Goal: Task Accomplishment & Management: Use online tool/utility

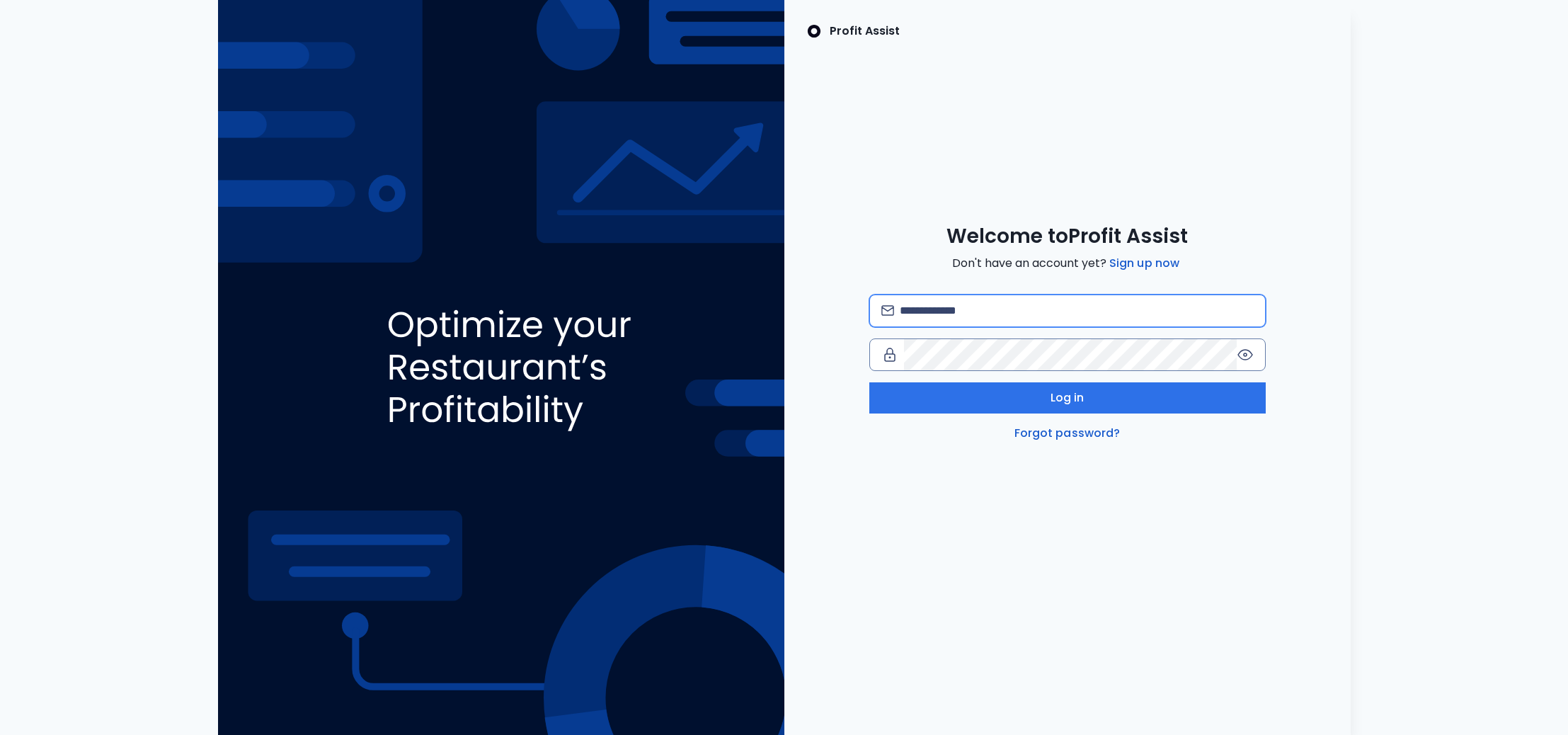
click at [952, 310] on input "email" at bounding box center [1076, 310] width 353 height 31
type input "**********"
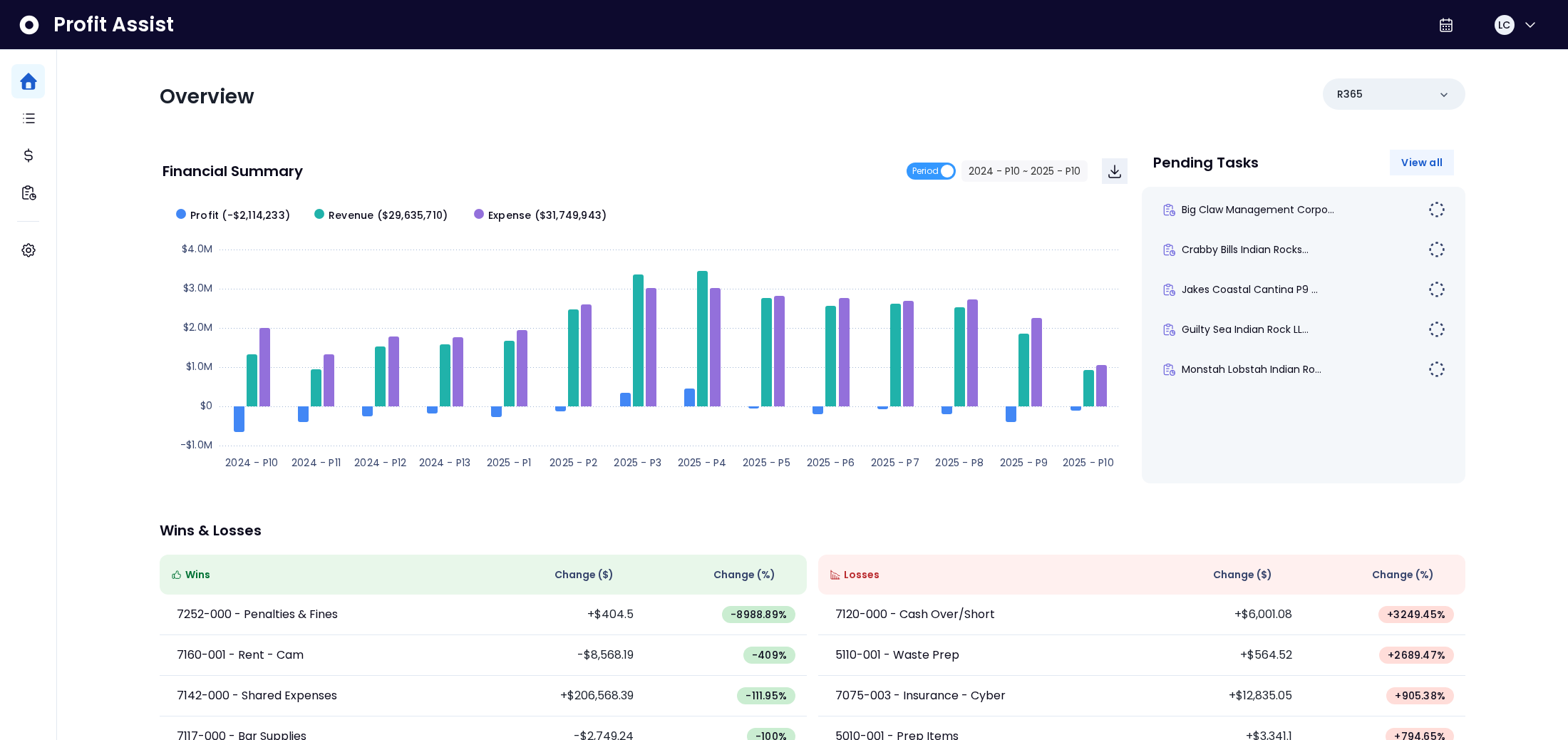
click at [1423, 161] on span "View all" at bounding box center [1422, 163] width 42 height 15
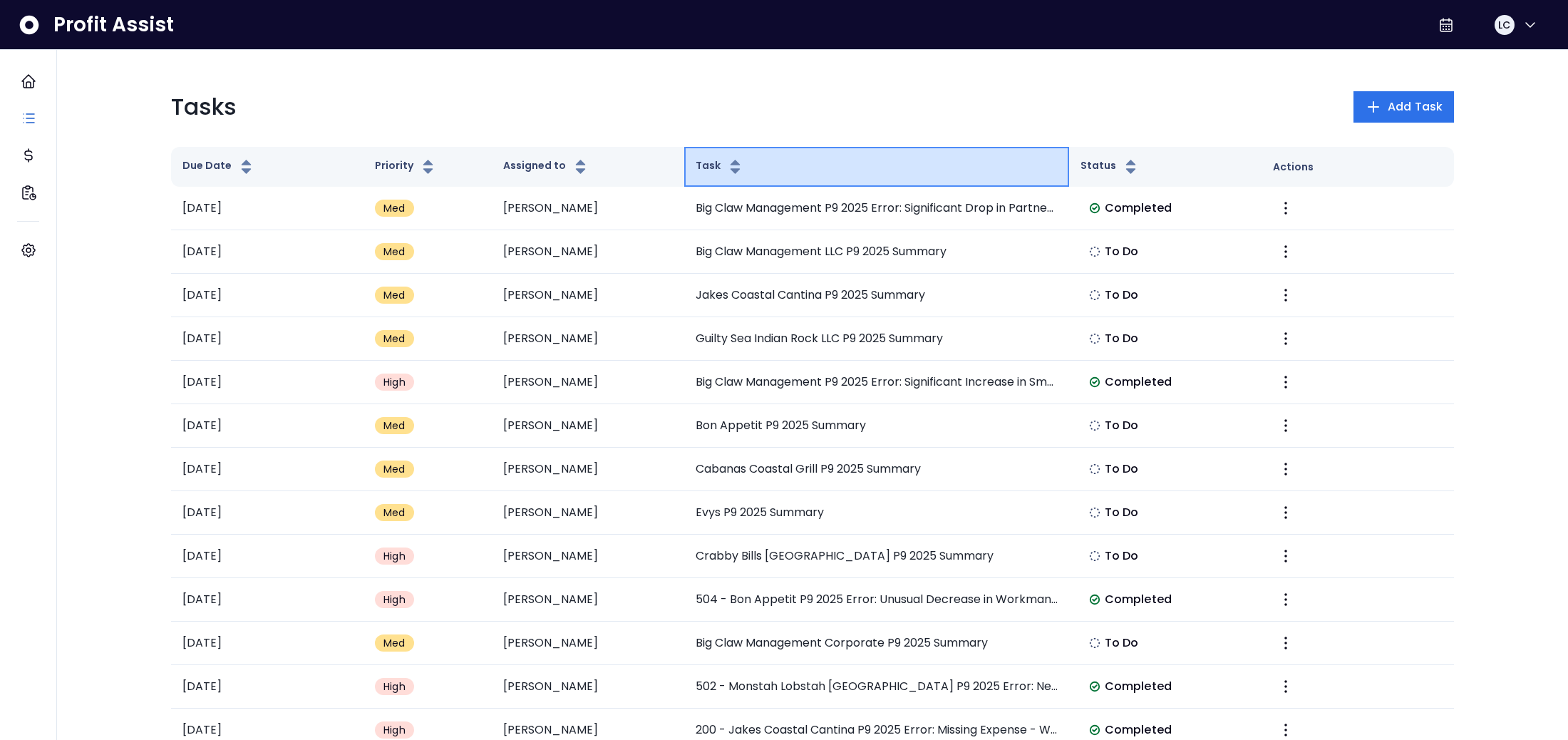
click at [732, 166] on icon "button" at bounding box center [735, 166] width 18 height 17
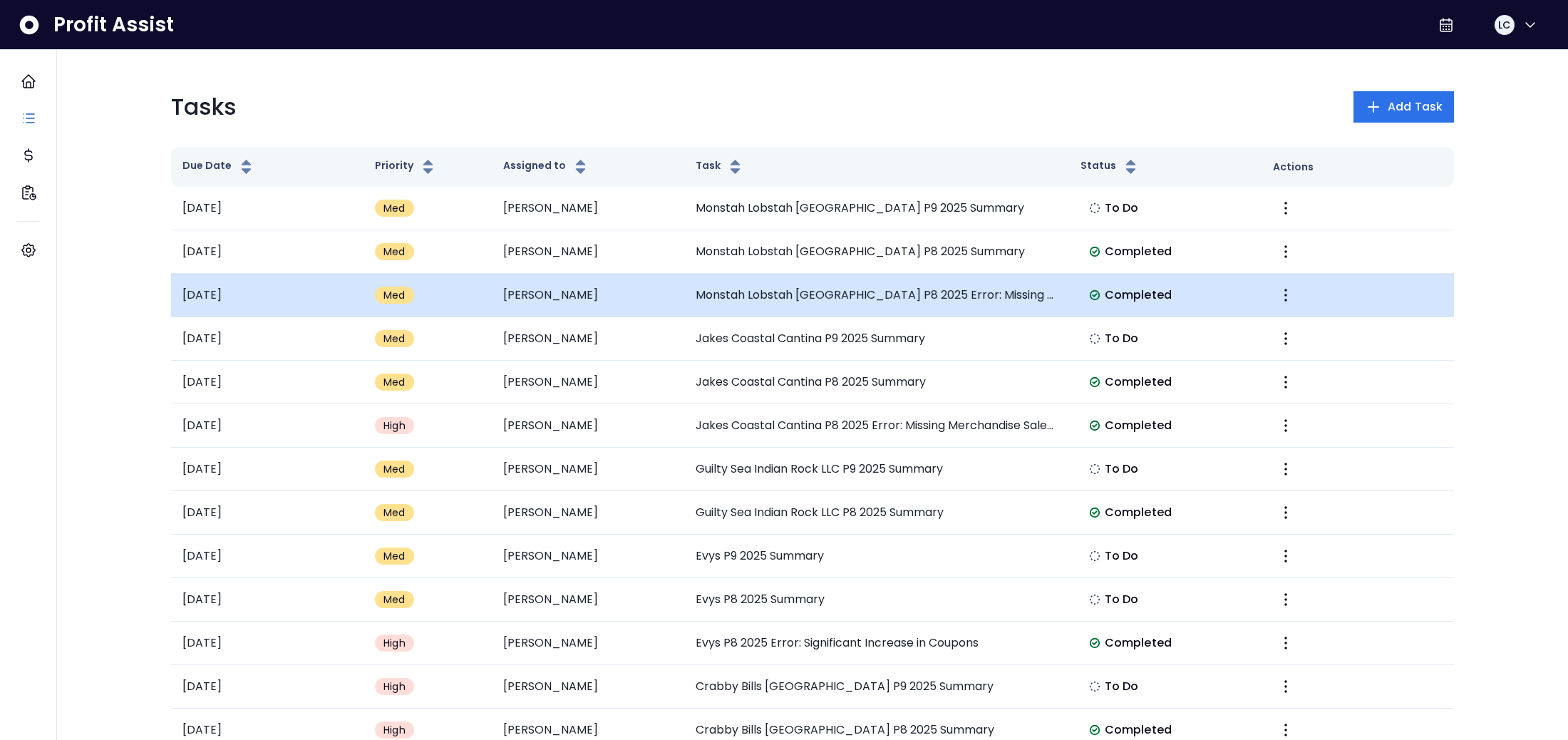
click at [730, 296] on td "Monstah Lobstah [GEOGRAPHIC_DATA] P8 2025 Error: Missing Plumbing Expense" at bounding box center [876, 296] width 385 height 44
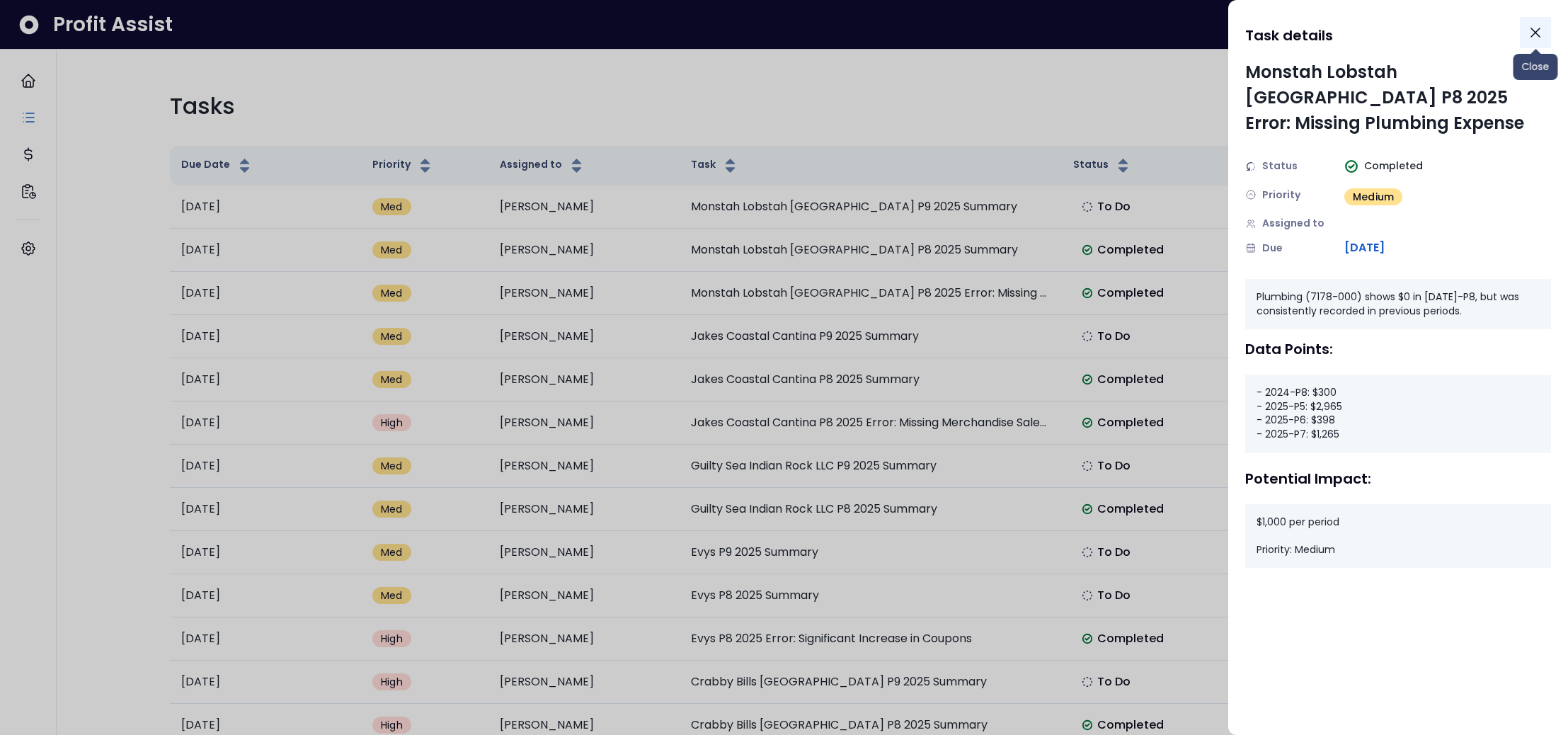
click at [1539, 33] on icon "Close" at bounding box center [1535, 32] width 17 height 17
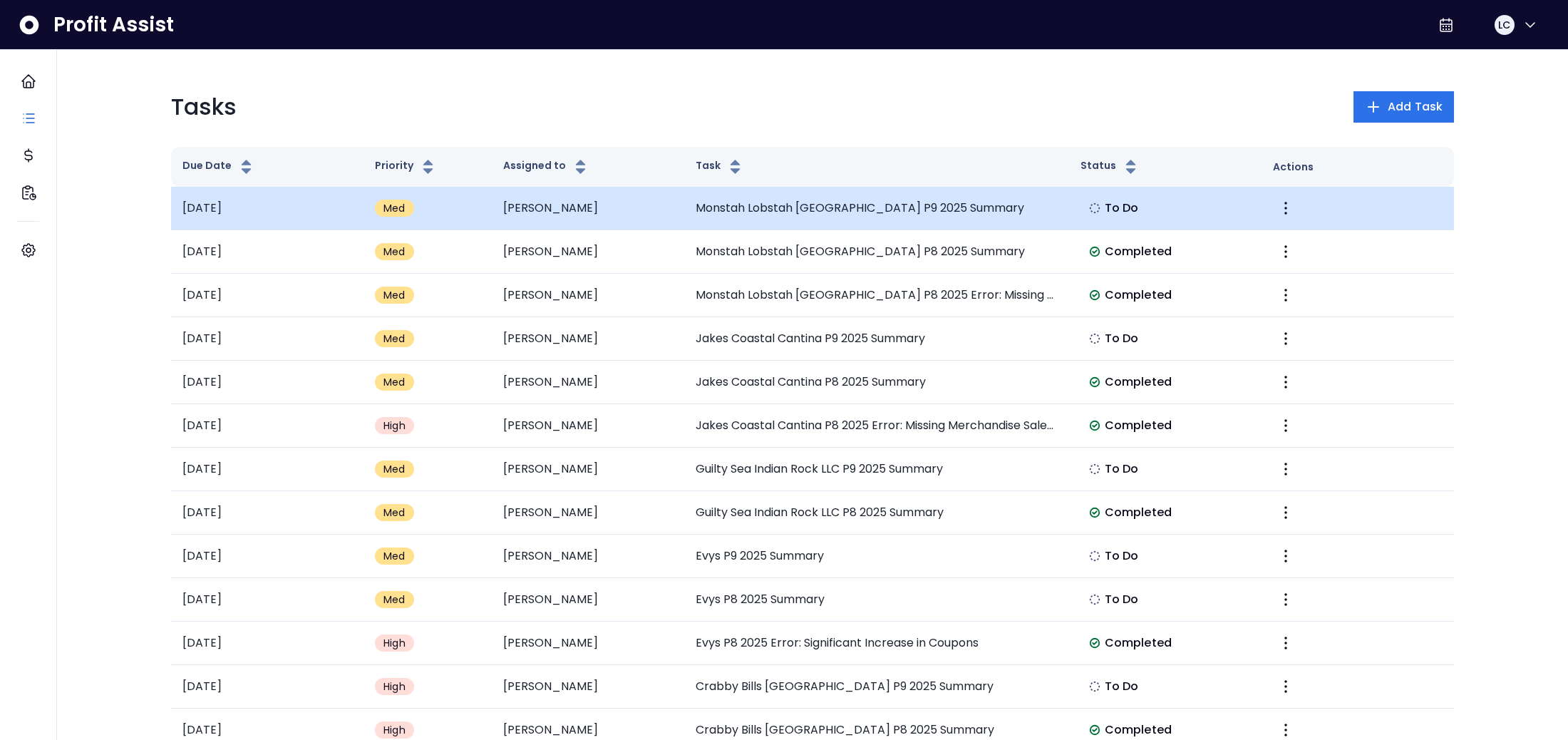
click at [1139, 212] on div "To Do" at bounding box center [1114, 207] width 67 height 20
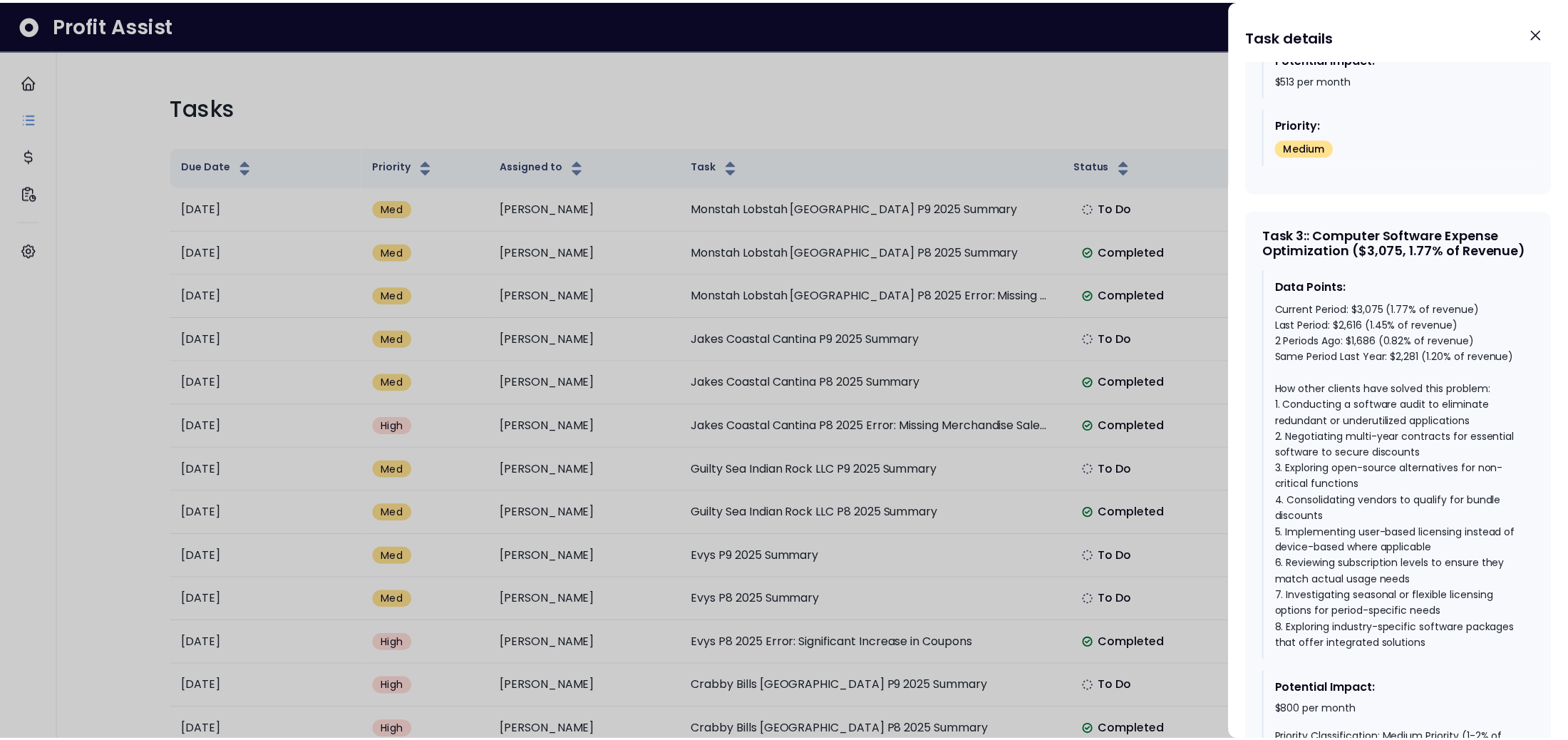
scroll to position [1850, 0]
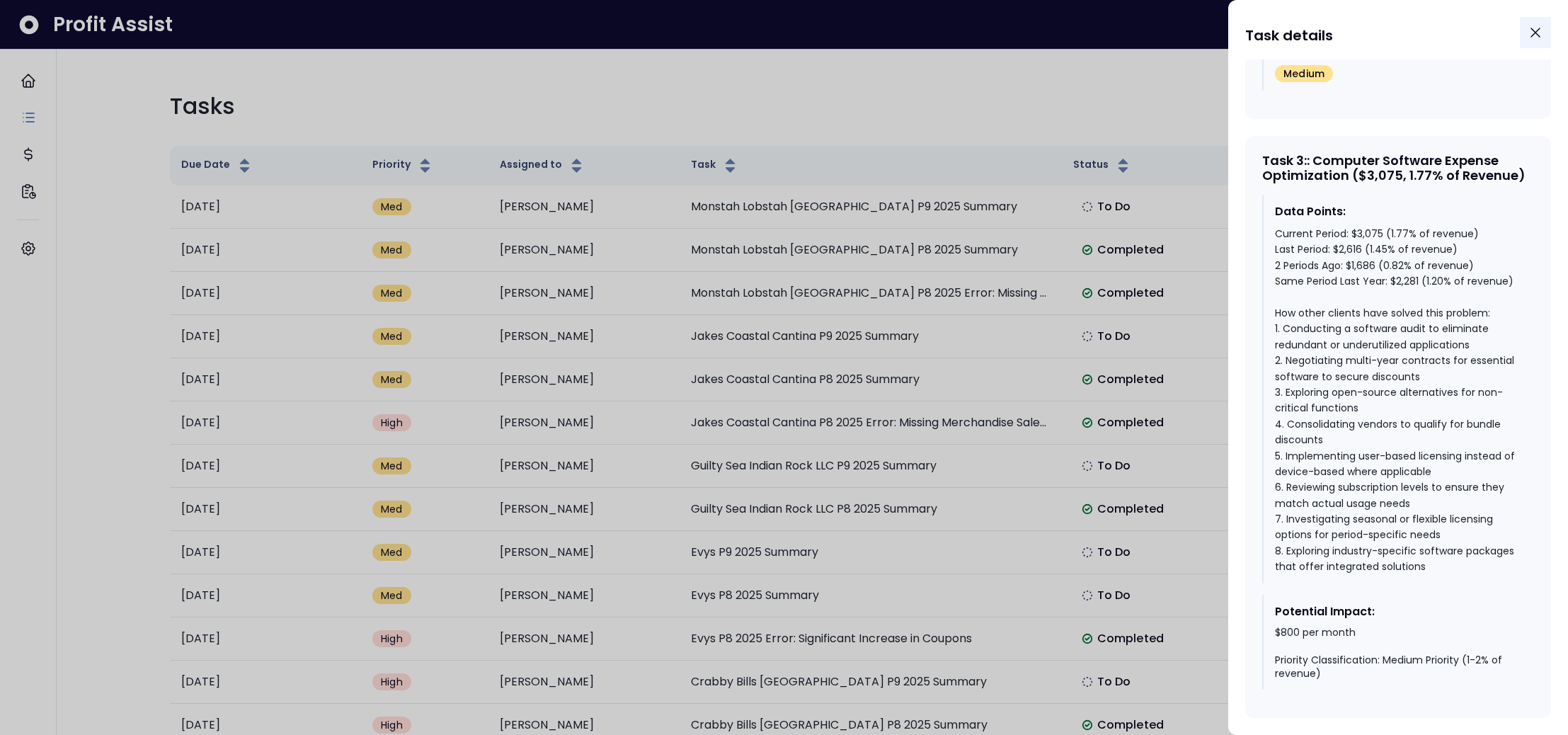
click at [1540, 28] on icon "Close" at bounding box center [1535, 32] width 17 height 17
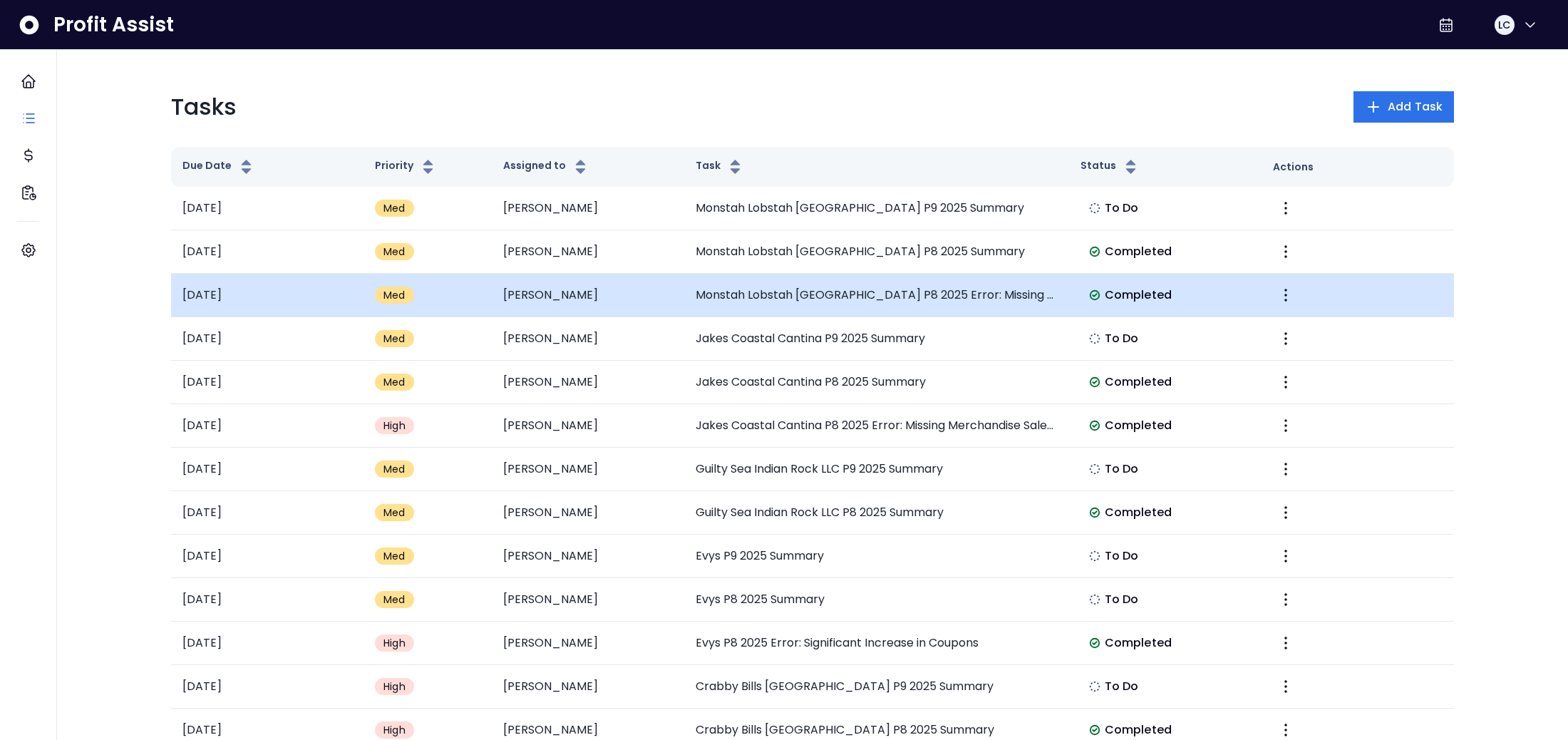
click at [995, 301] on td "Monstah Lobstah [GEOGRAPHIC_DATA] P8 2025 Error: Missing Plumbing Expense" at bounding box center [876, 296] width 385 height 44
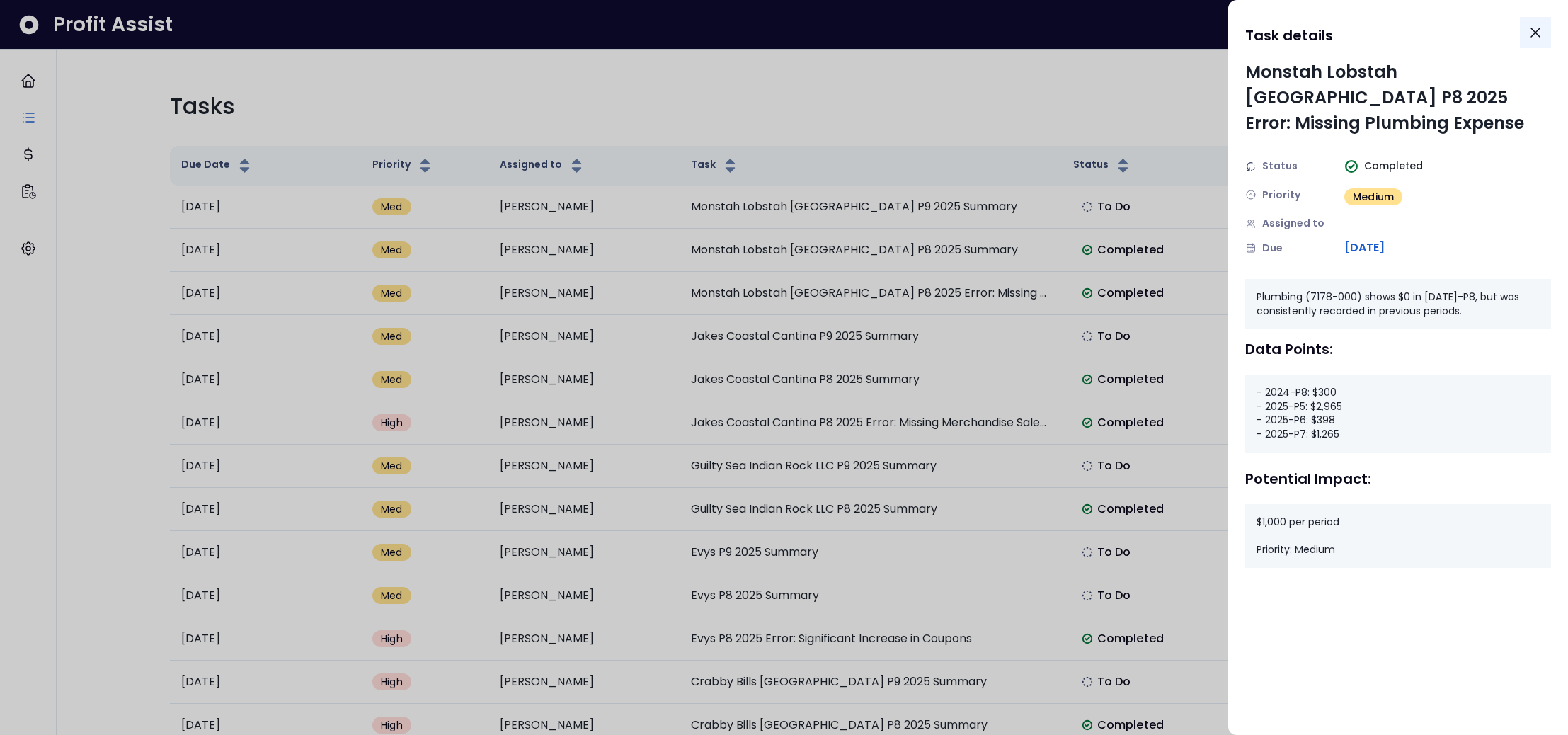
click at [1536, 36] on icon "Close" at bounding box center [1535, 32] width 17 height 17
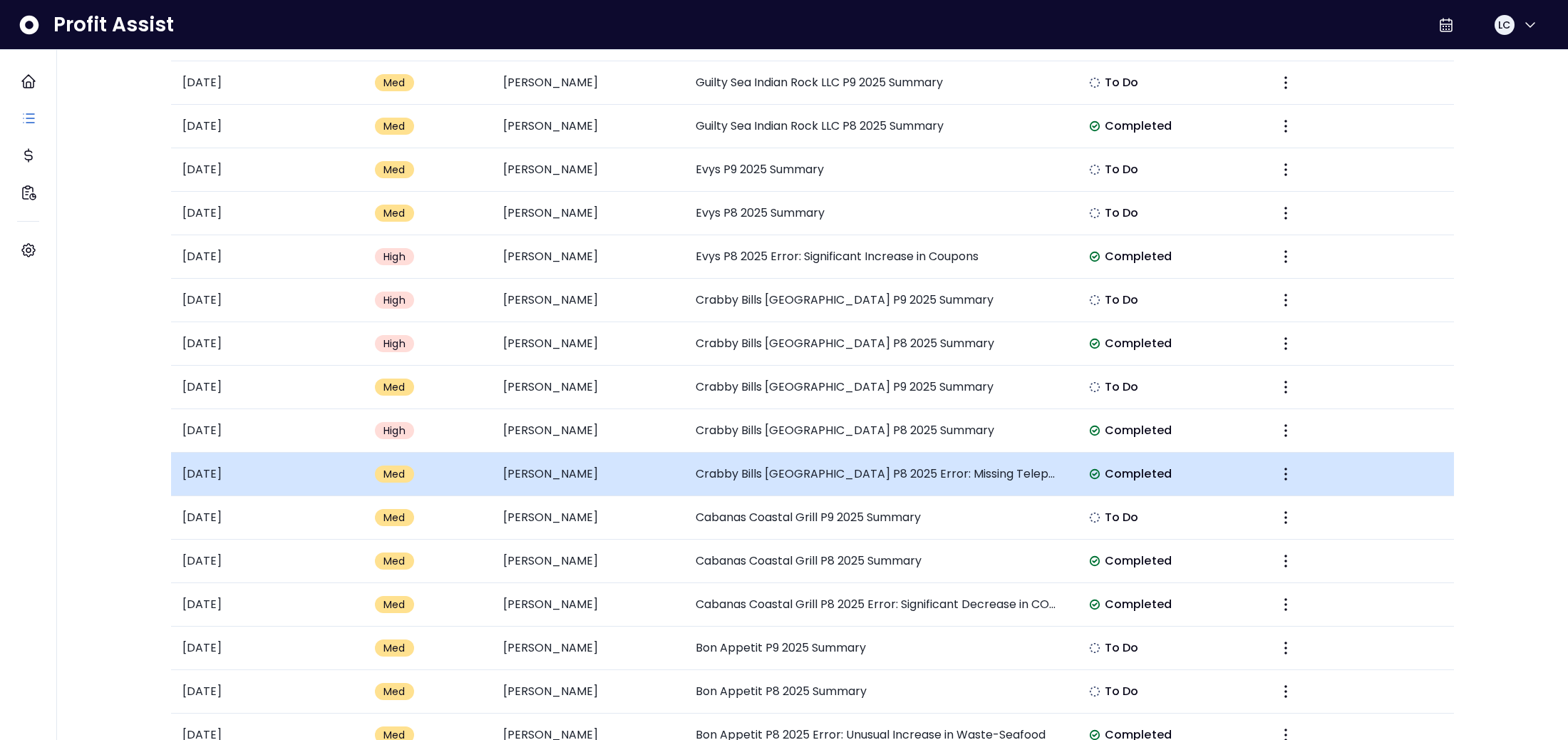
scroll to position [389, 0]
click at [901, 476] on td "Crabby Bills [GEOGRAPHIC_DATA] P8 2025 Error: Missing Telephone Service Expense" at bounding box center [876, 471] width 385 height 44
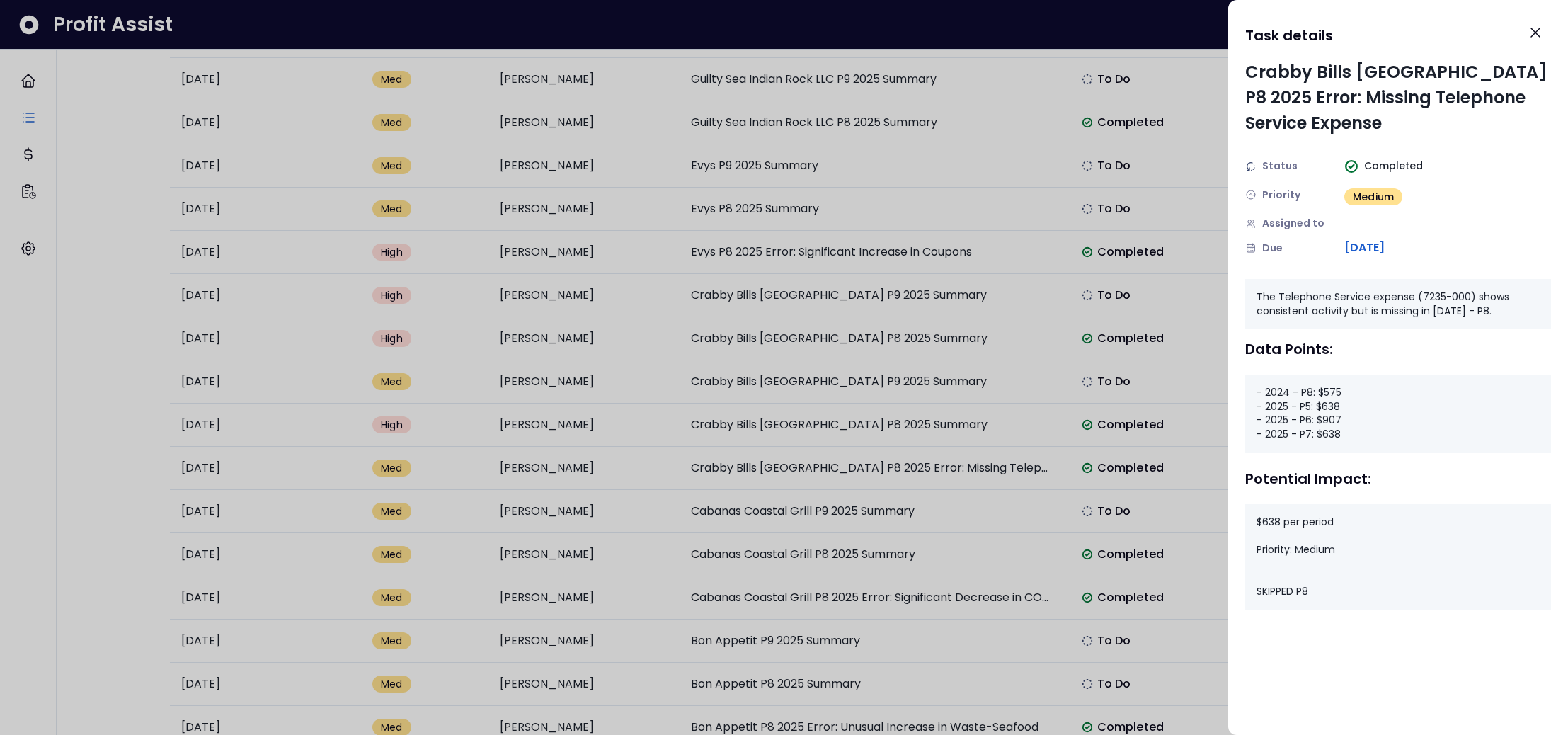
drag, startPoint x: 1259, startPoint y: 590, endPoint x: 1301, endPoint y: 589, distance: 42.0
click at [1301, 589] on div "$638 per period Priority: Medium SKIPPED P8" at bounding box center [1398, 557] width 306 height 106
click at [1540, 36] on icon "Close" at bounding box center [1535, 32] width 17 height 17
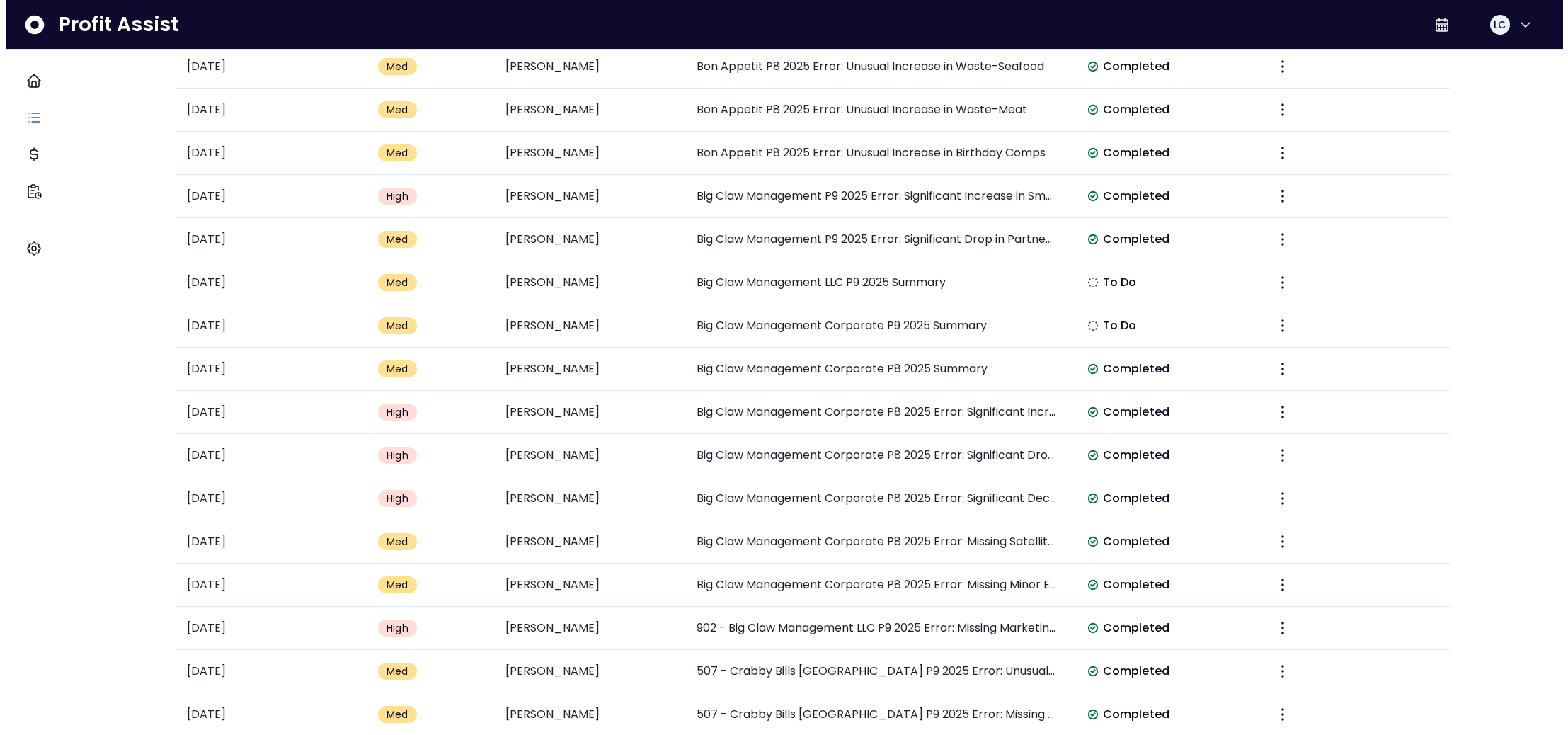
scroll to position [1049, 0]
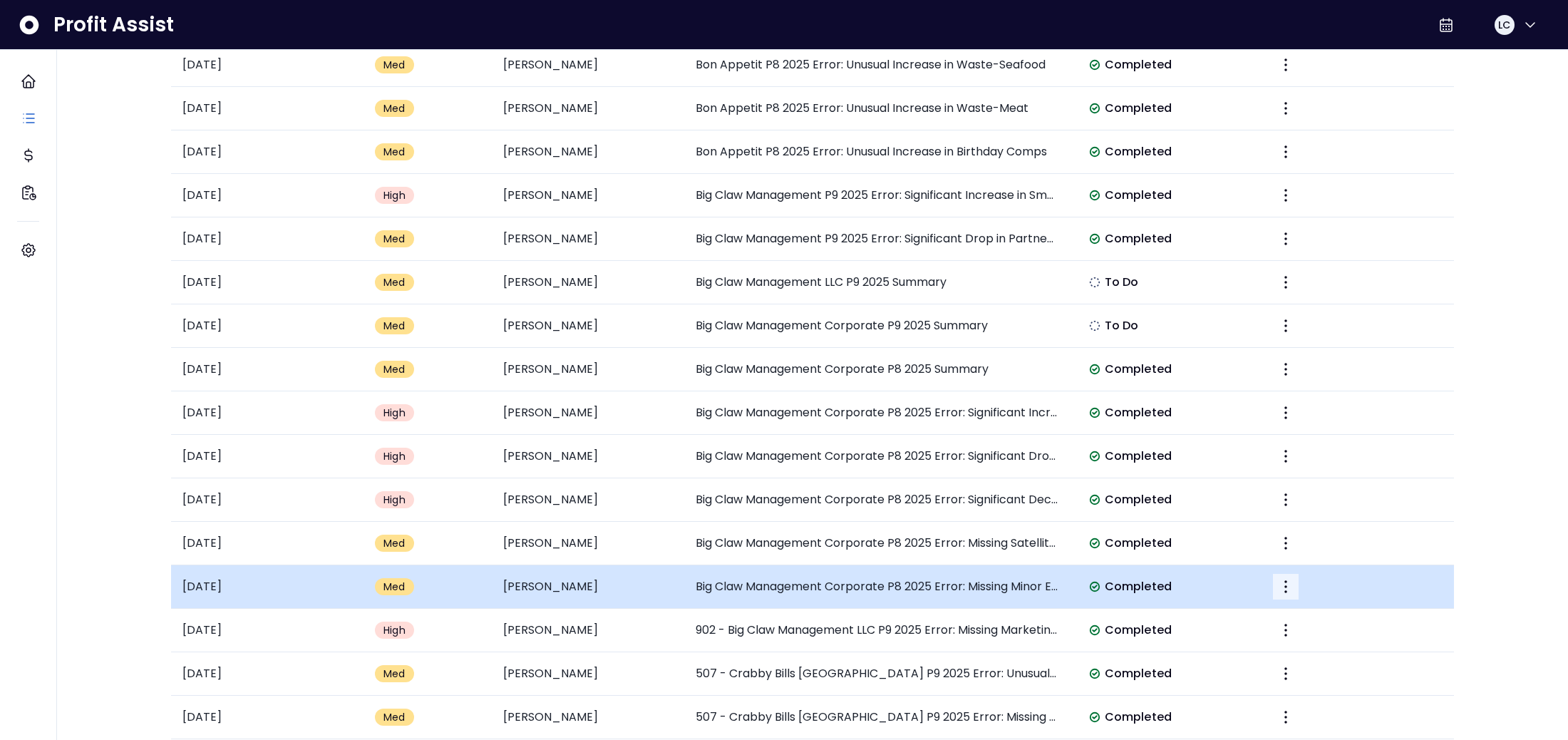
click at [1288, 588] on icon "More" at bounding box center [1285, 586] width 17 height 17
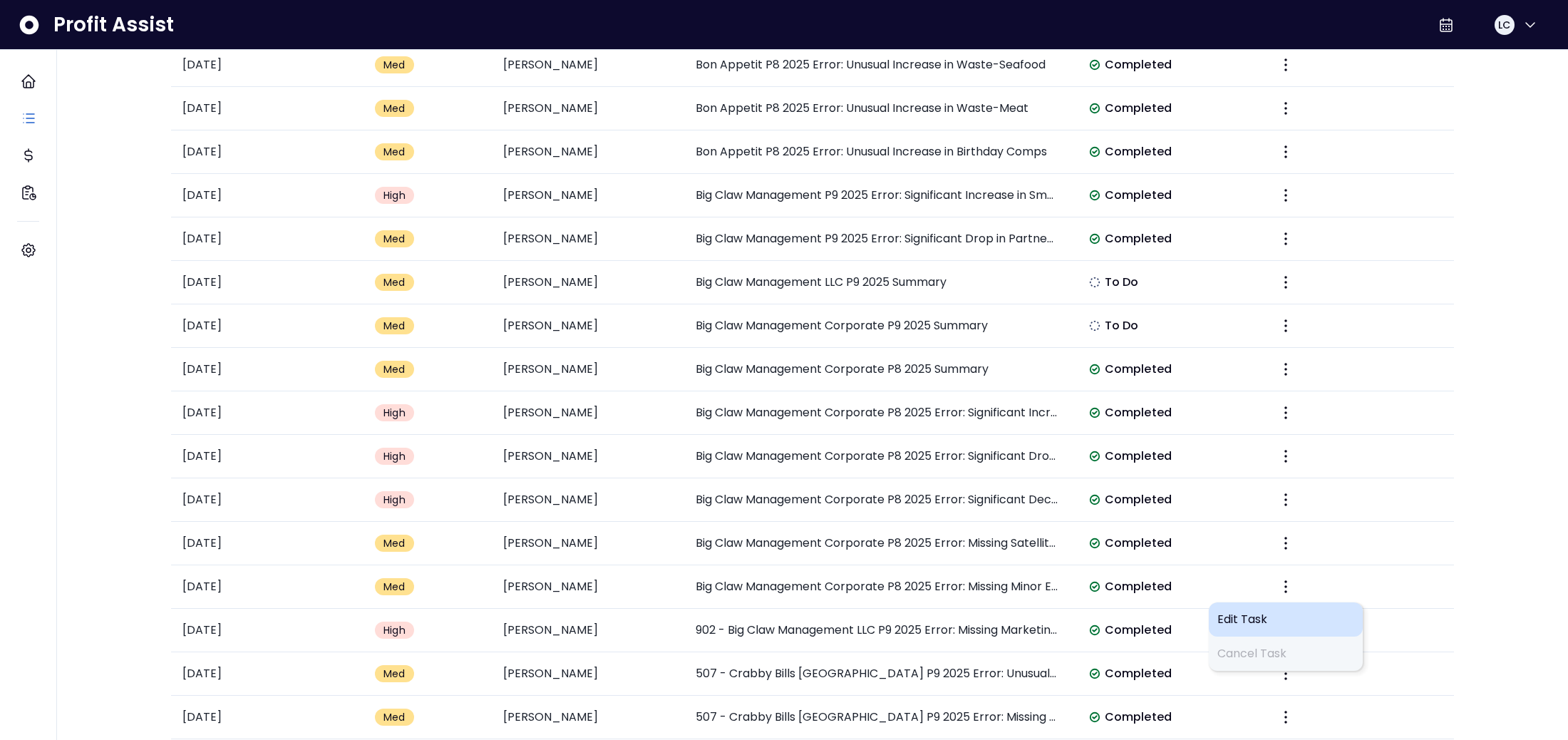
click at [1237, 623] on span "Edit Task" at bounding box center [1285, 619] width 137 height 17
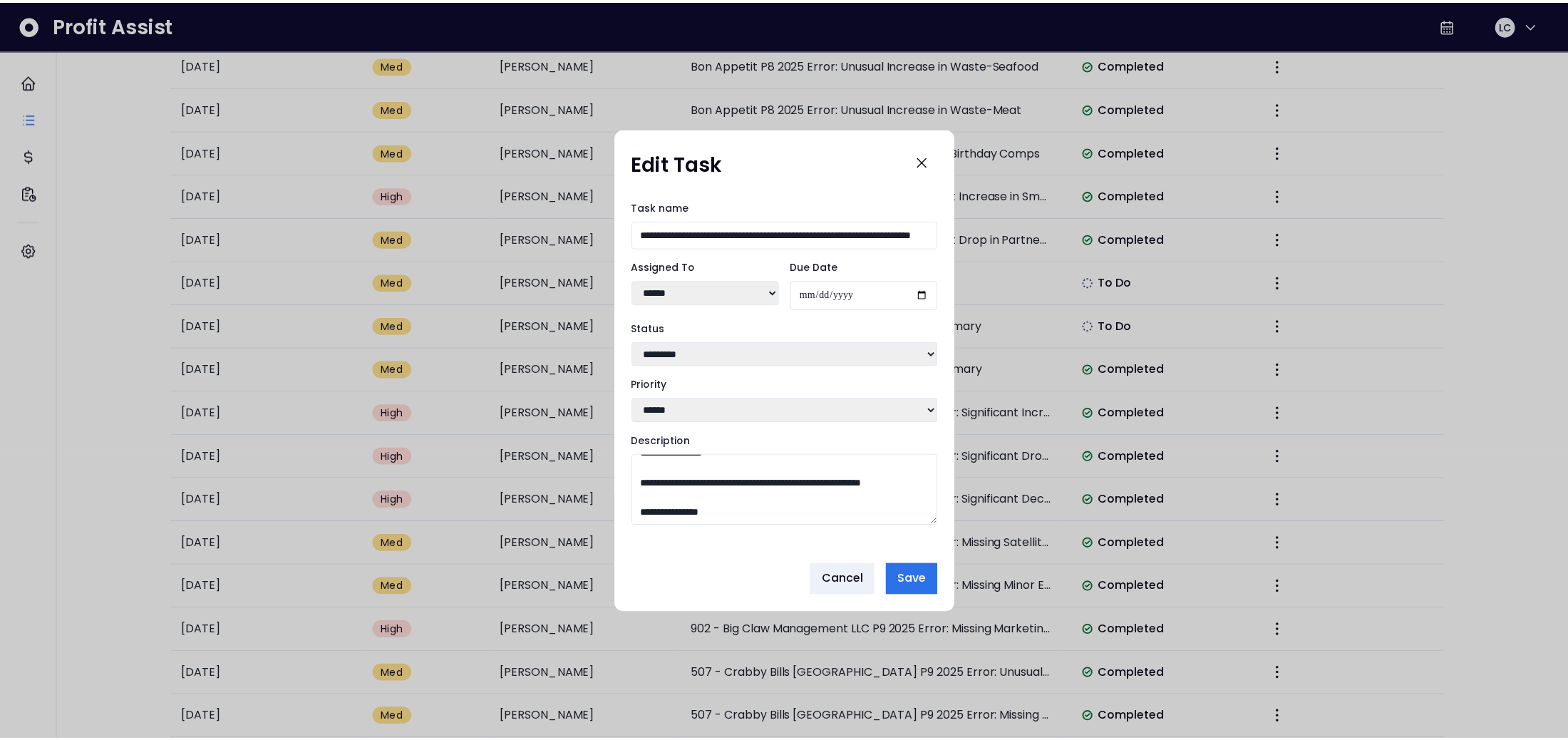
scroll to position [136, 0]
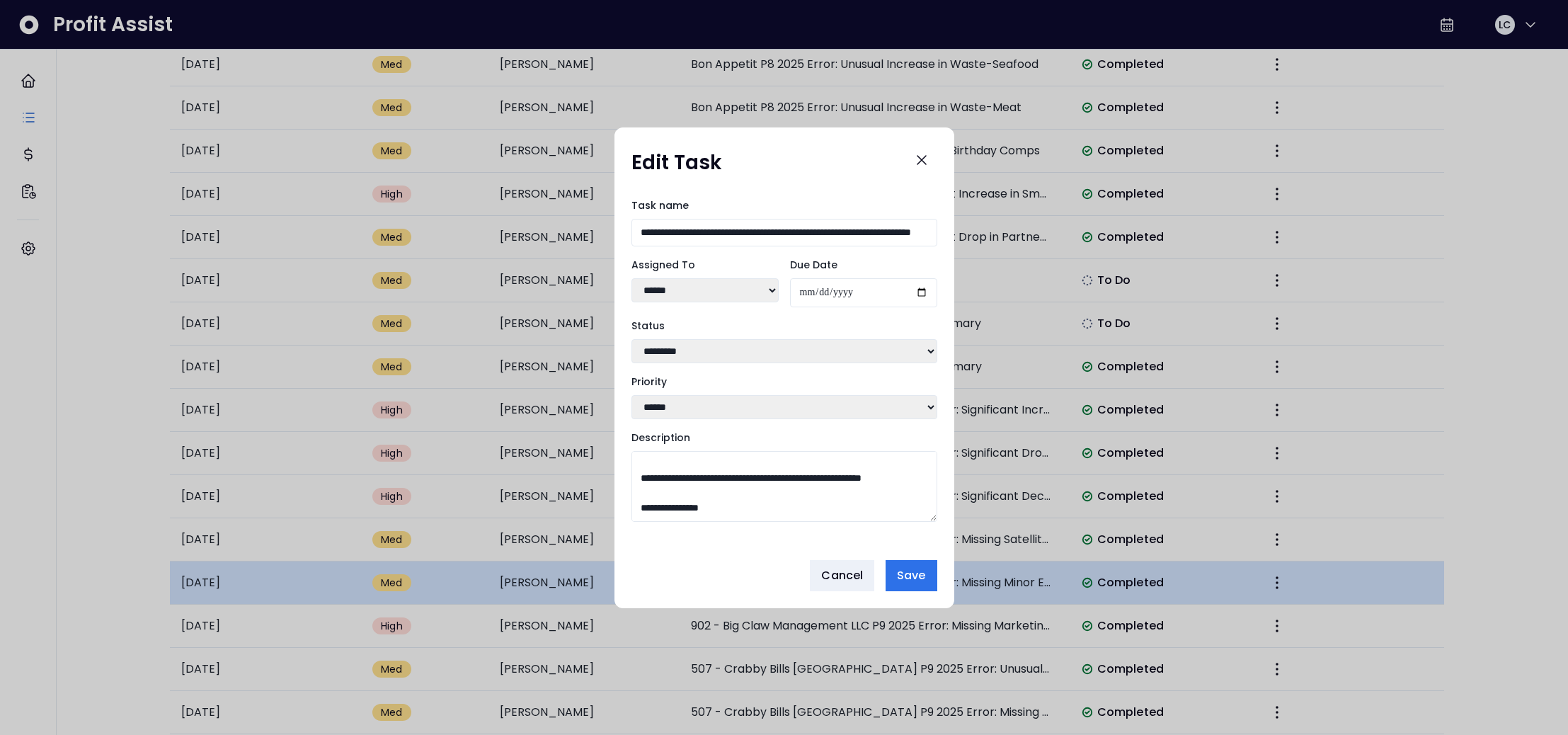
drag, startPoint x: 847, startPoint y: 574, endPoint x: 839, endPoint y: 570, distance: 8.9
click at [845, 571] on span "Cancel" at bounding box center [842, 575] width 42 height 17
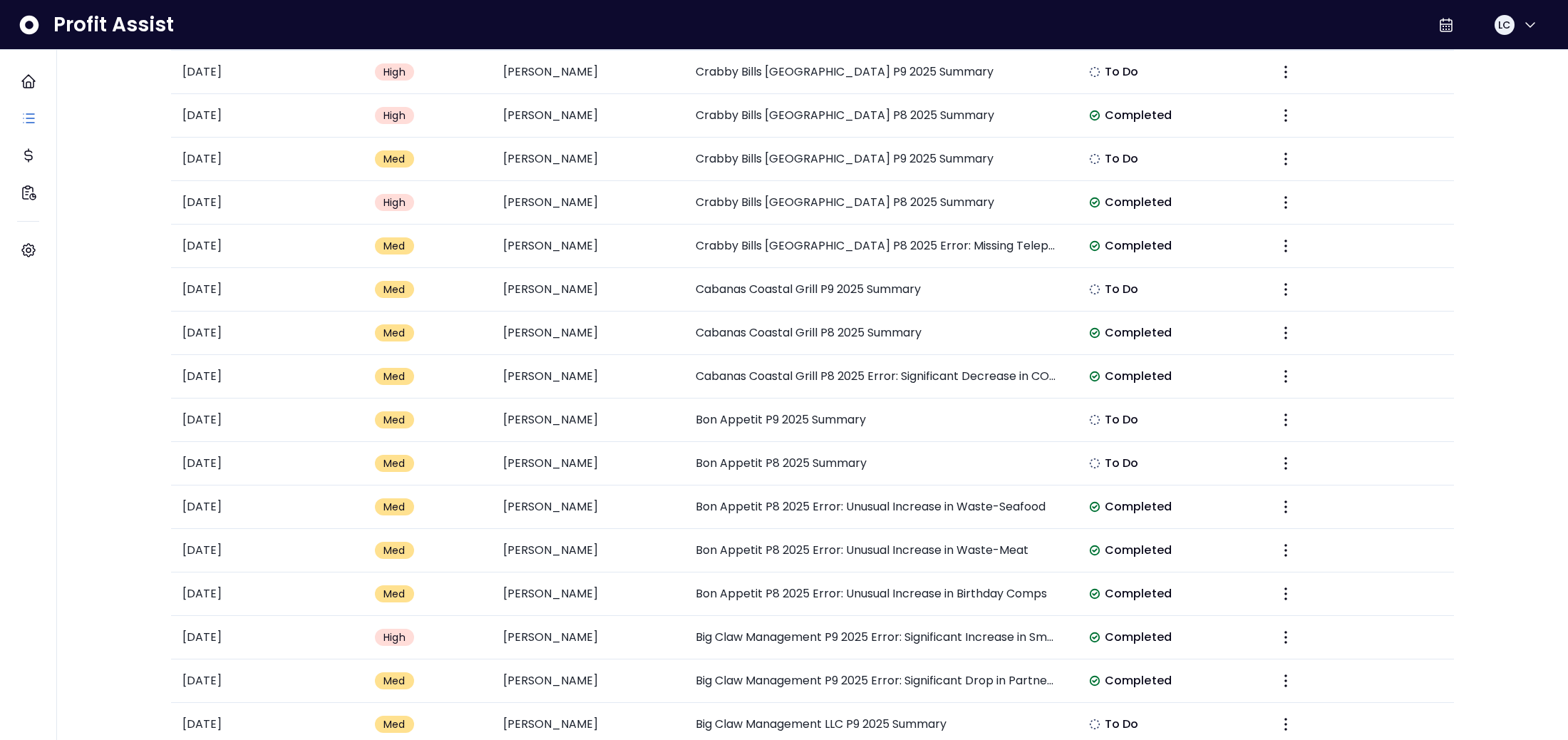
scroll to position [0, 0]
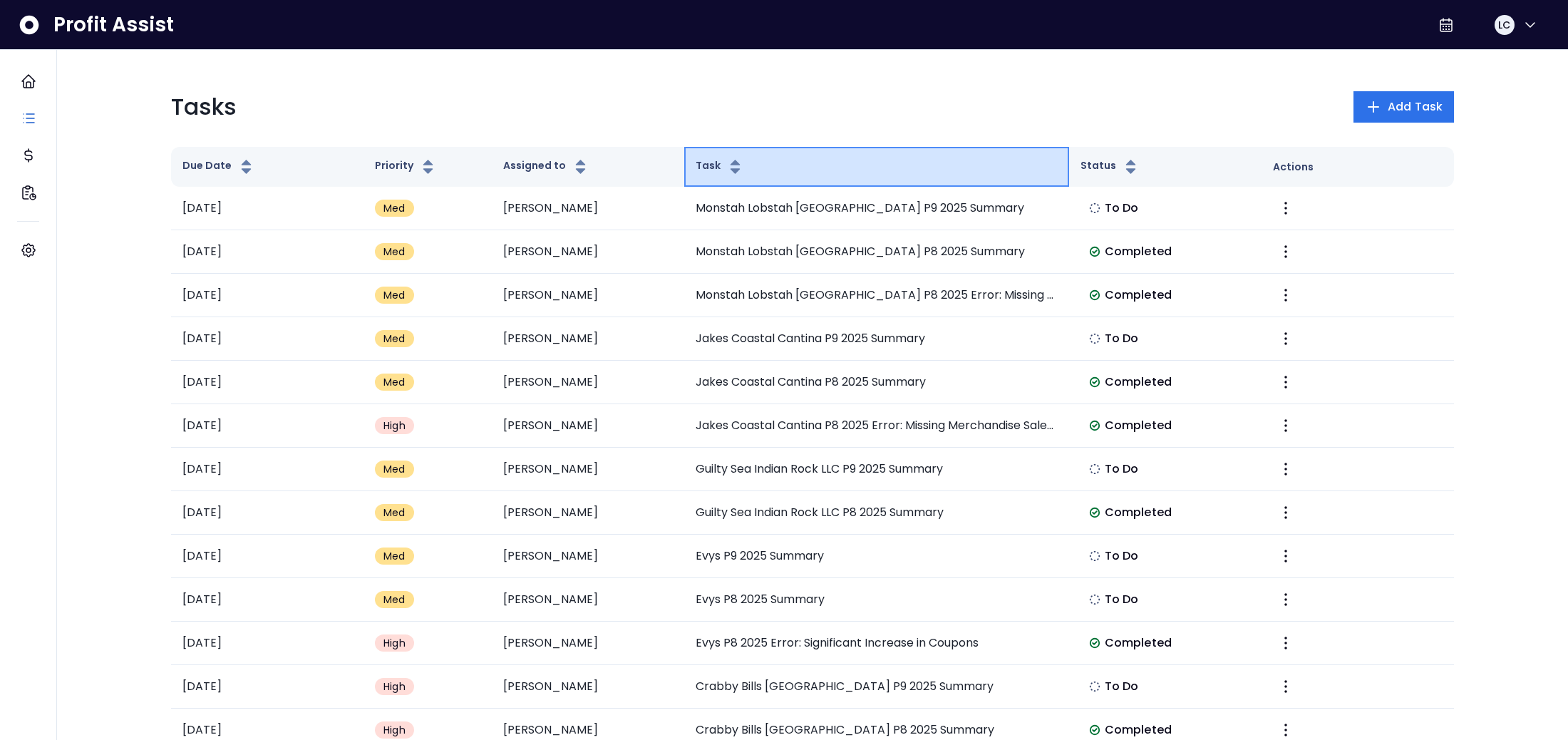
click at [734, 163] on icon "button" at bounding box center [735, 163] width 9 height 6
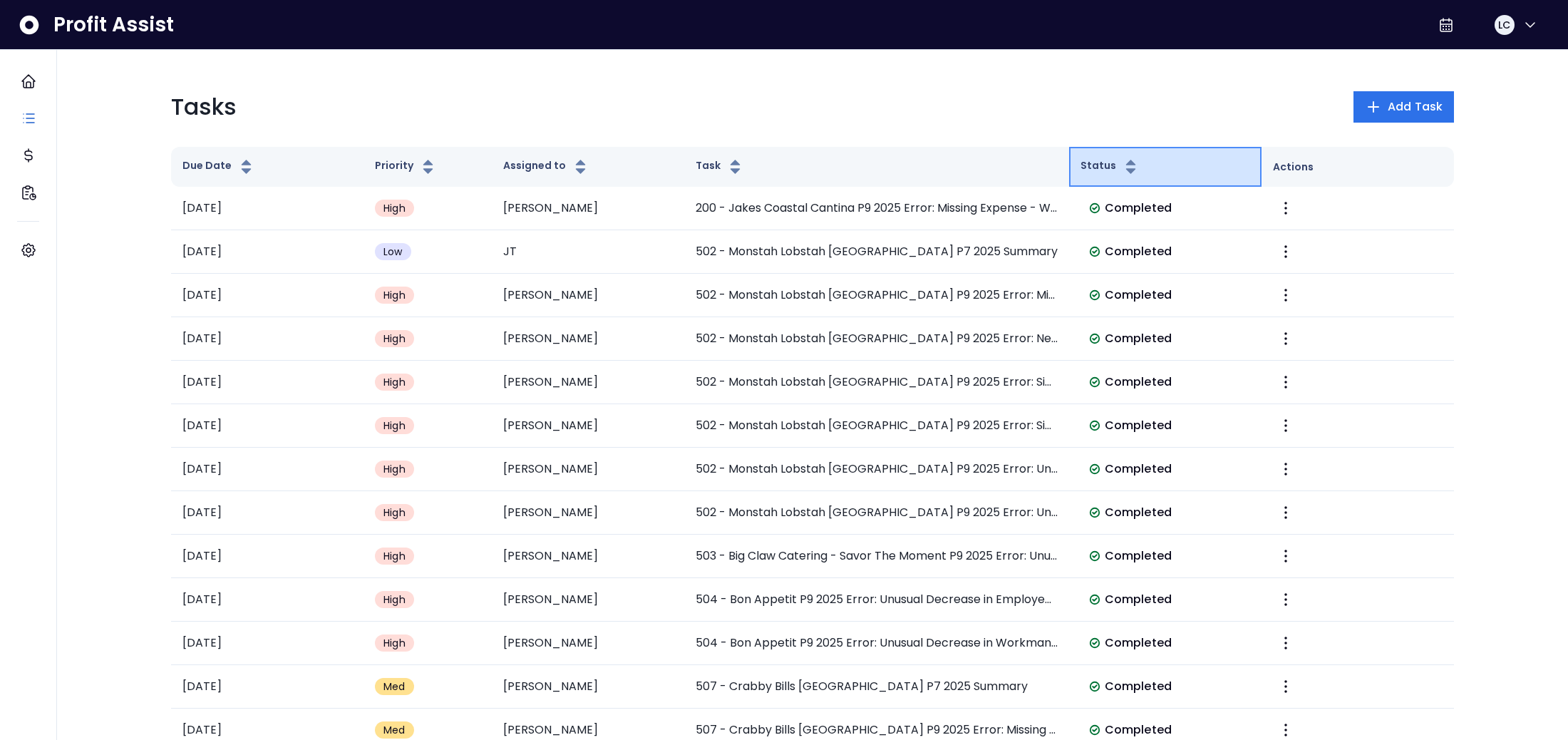
click at [1131, 166] on icon "button" at bounding box center [1131, 166] width 18 height 17
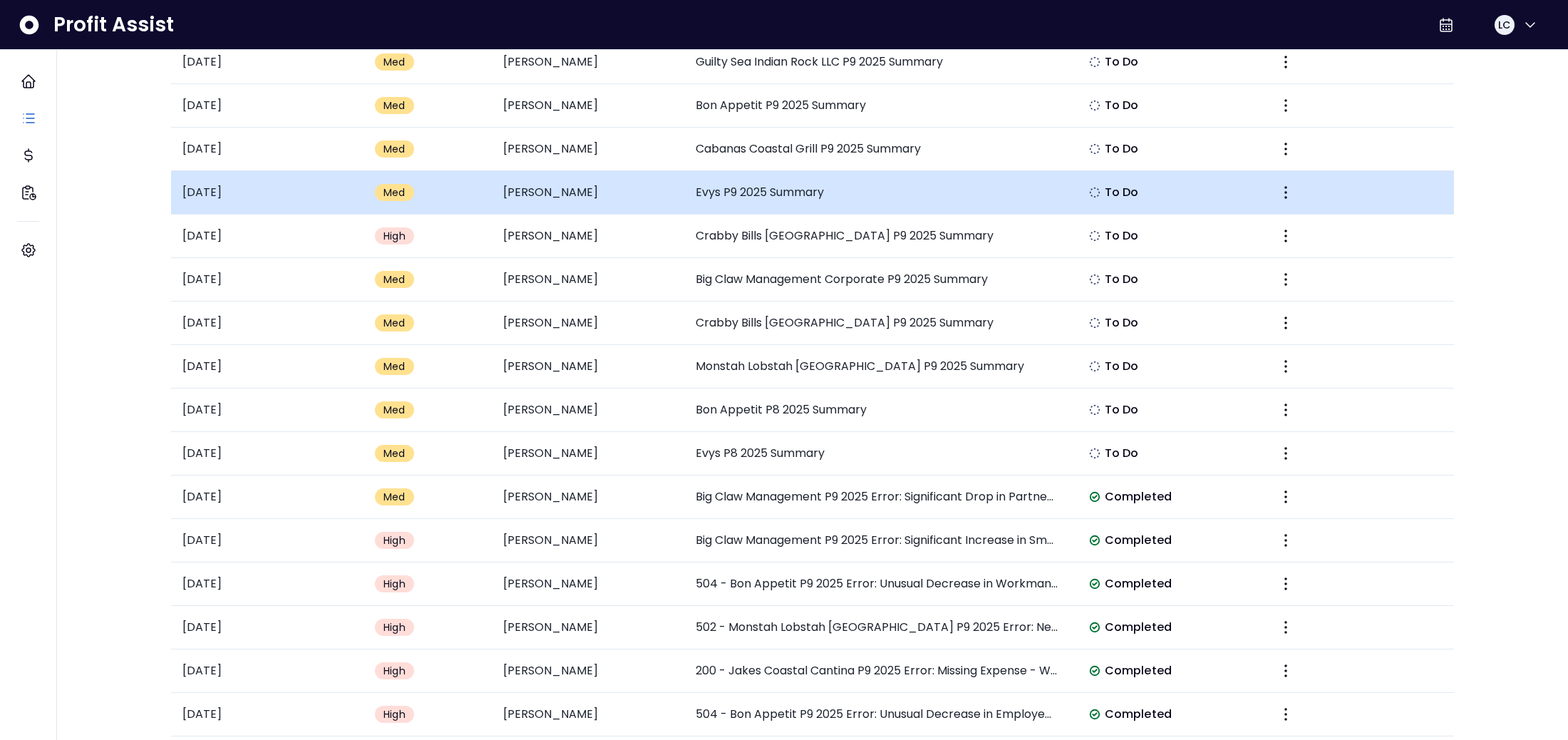
scroll to position [230, 0]
